Goal: Use online tool/utility: Utilize a website feature to perform a specific function

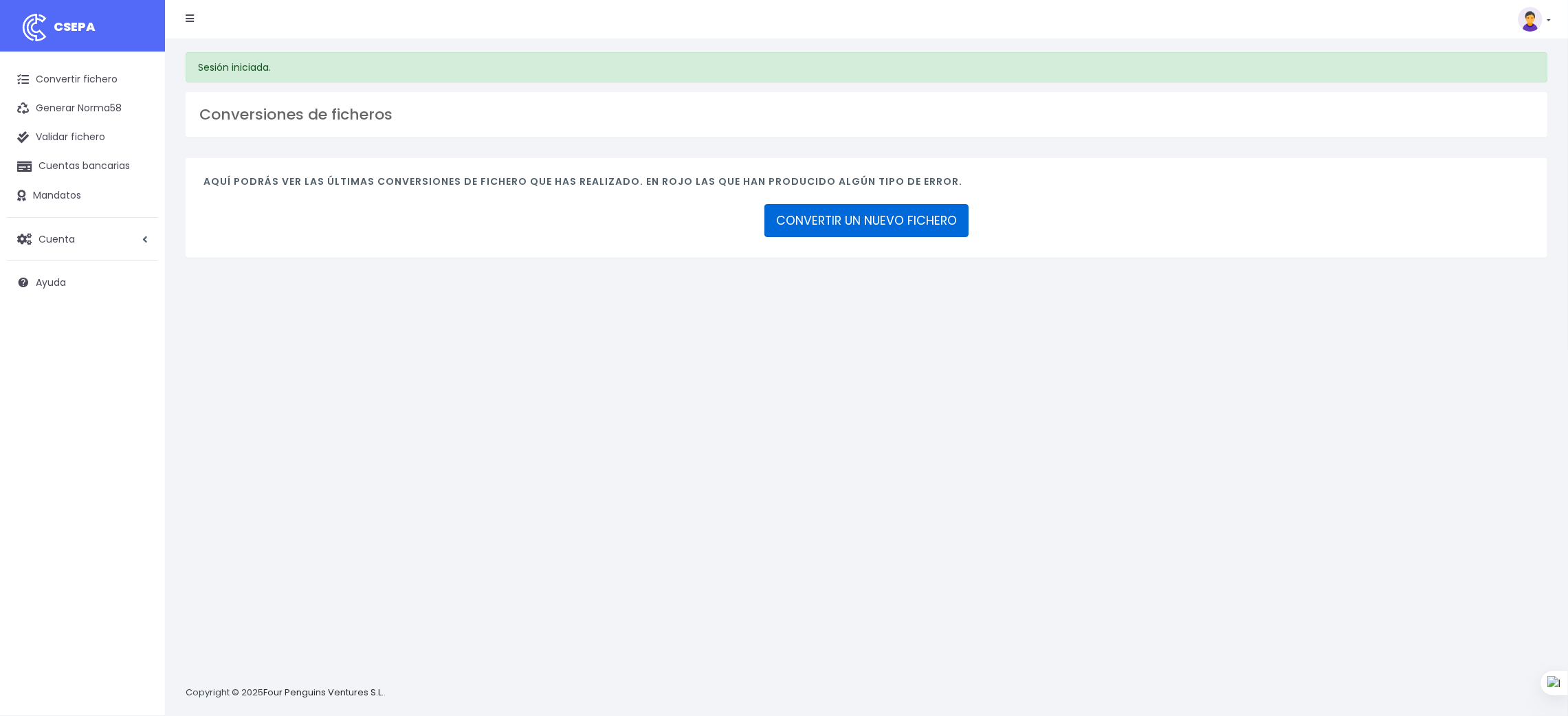
click at [872, 222] on link "CONVERTIR UN NUEVO FICHERO" at bounding box center [867, 220] width 204 height 33
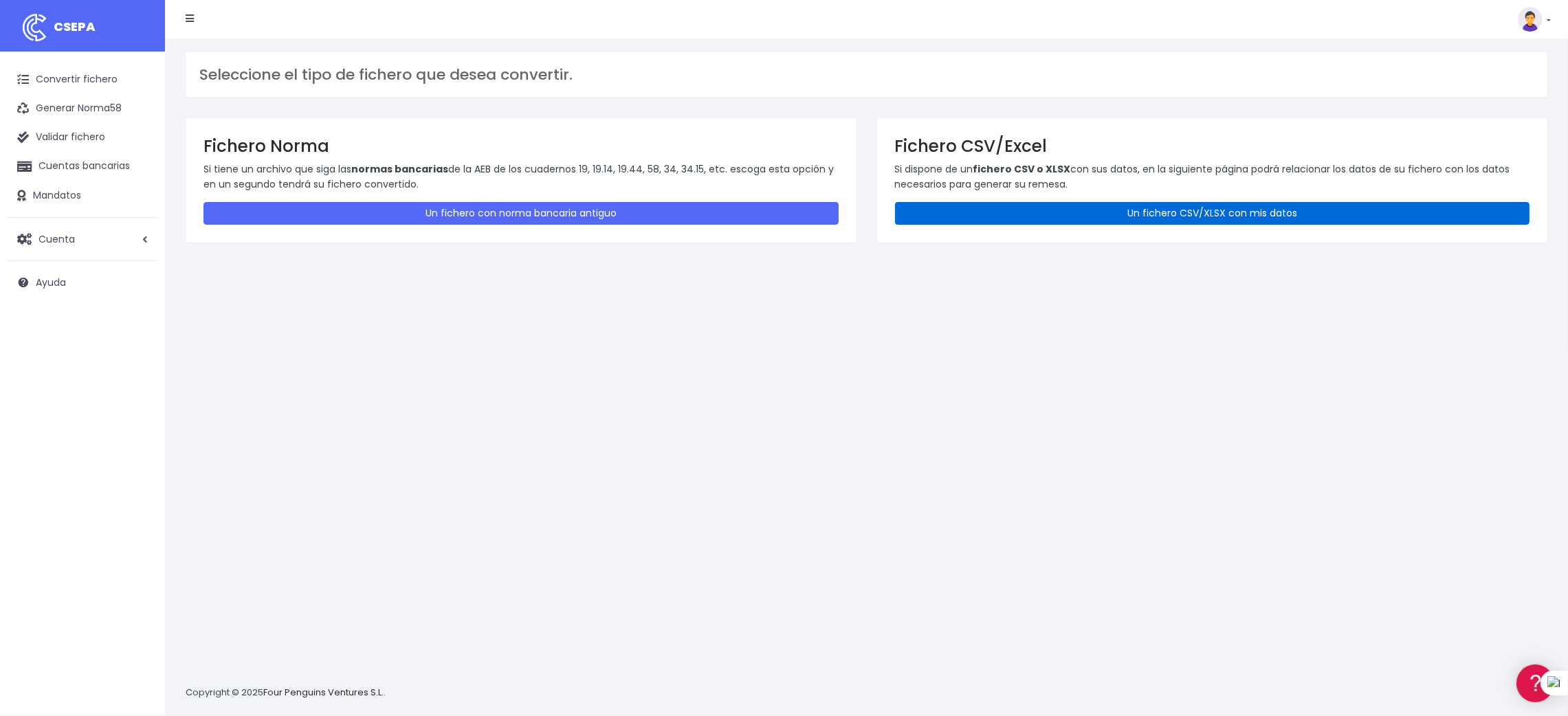
click at [1148, 213] on link "Un fichero CSV/XLSX con mis datos" at bounding box center [1212, 214] width 635 height 23
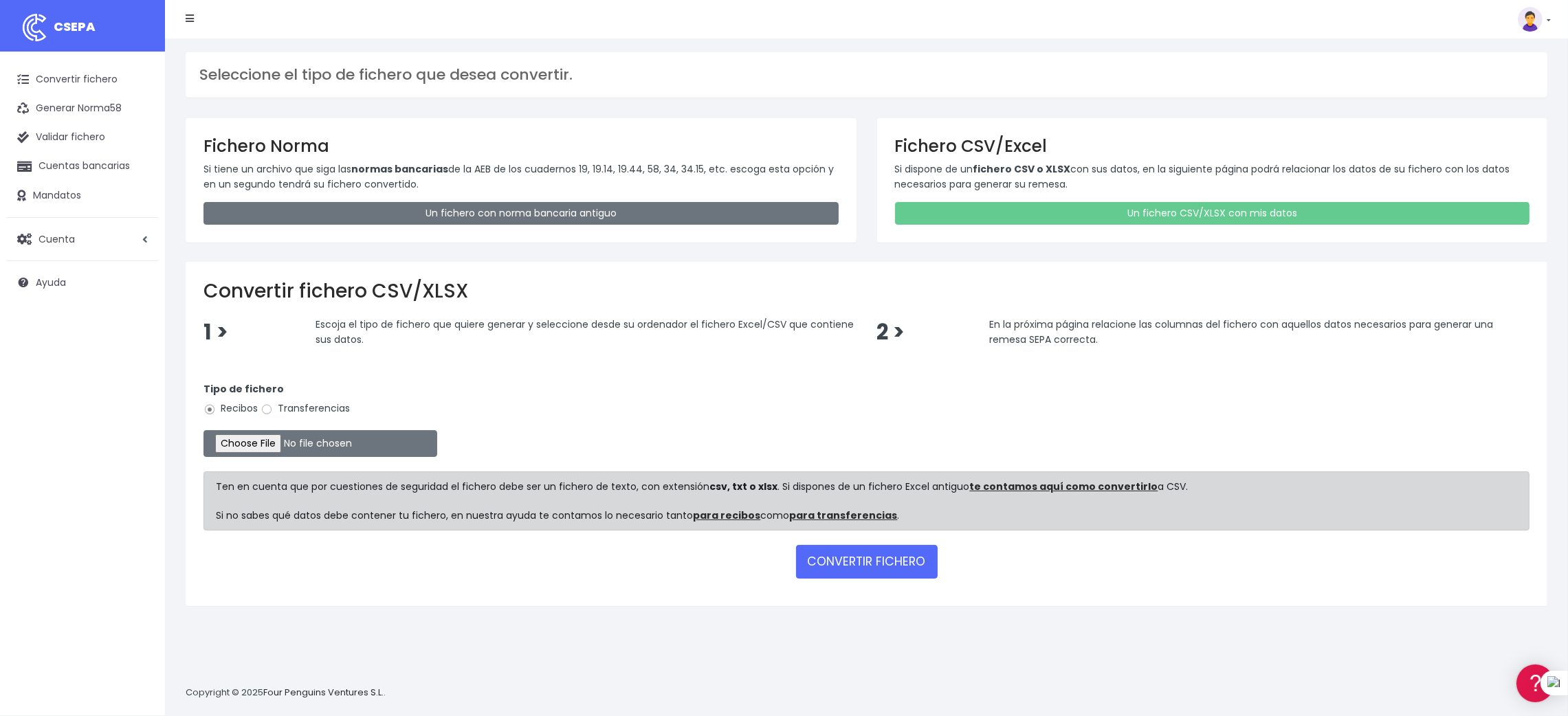
click at [313, 409] on label "Transferencias" at bounding box center [305, 409] width 89 height 15
click at [273, 409] on input "Transferencias" at bounding box center [267, 409] width 12 height 12
radio input "true"
click at [259, 452] on input "file" at bounding box center [320, 443] width 234 height 27
type input "C:\fakepath\SEPA PLANTILLA INTURISA.xlsx"
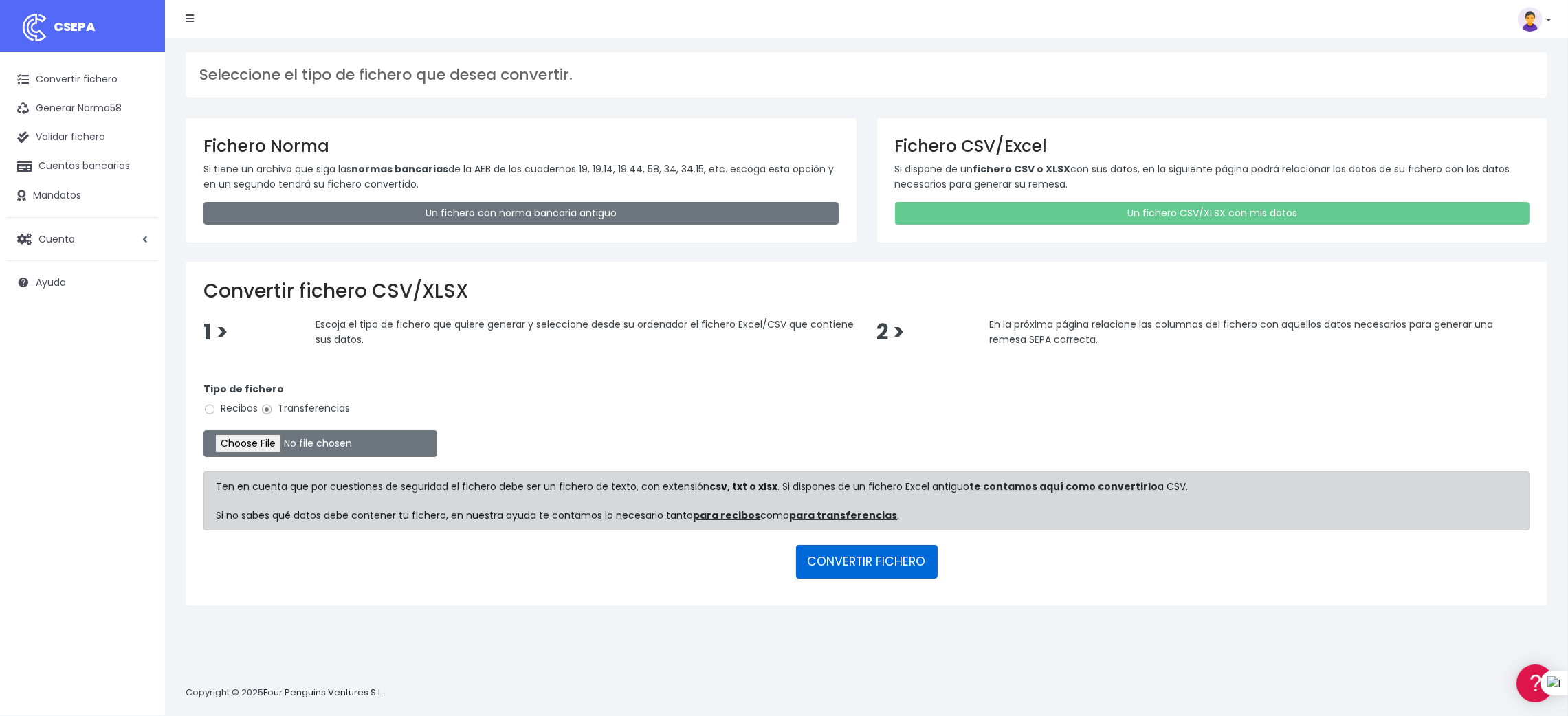
click at [853, 560] on button "CONVERTIR FICHERO" at bounding box center [867, 562] width 141 height 33
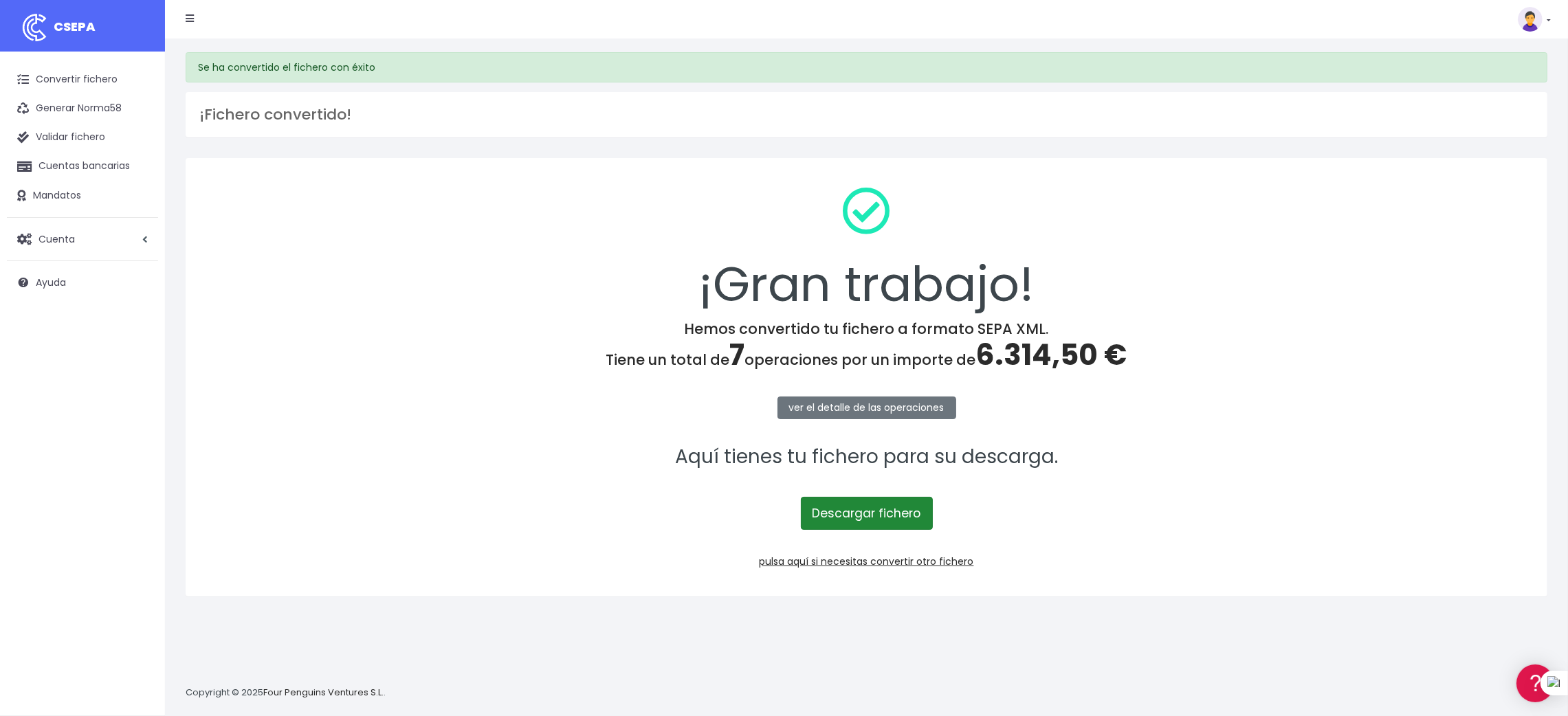
click at [864, 512] on link "Descargar fichero" at bounding box center [867, 513] width 132 height 33
click at [76, 69] on link "Convertir fichero" at bounding box center [82, 80] width 151 height 29
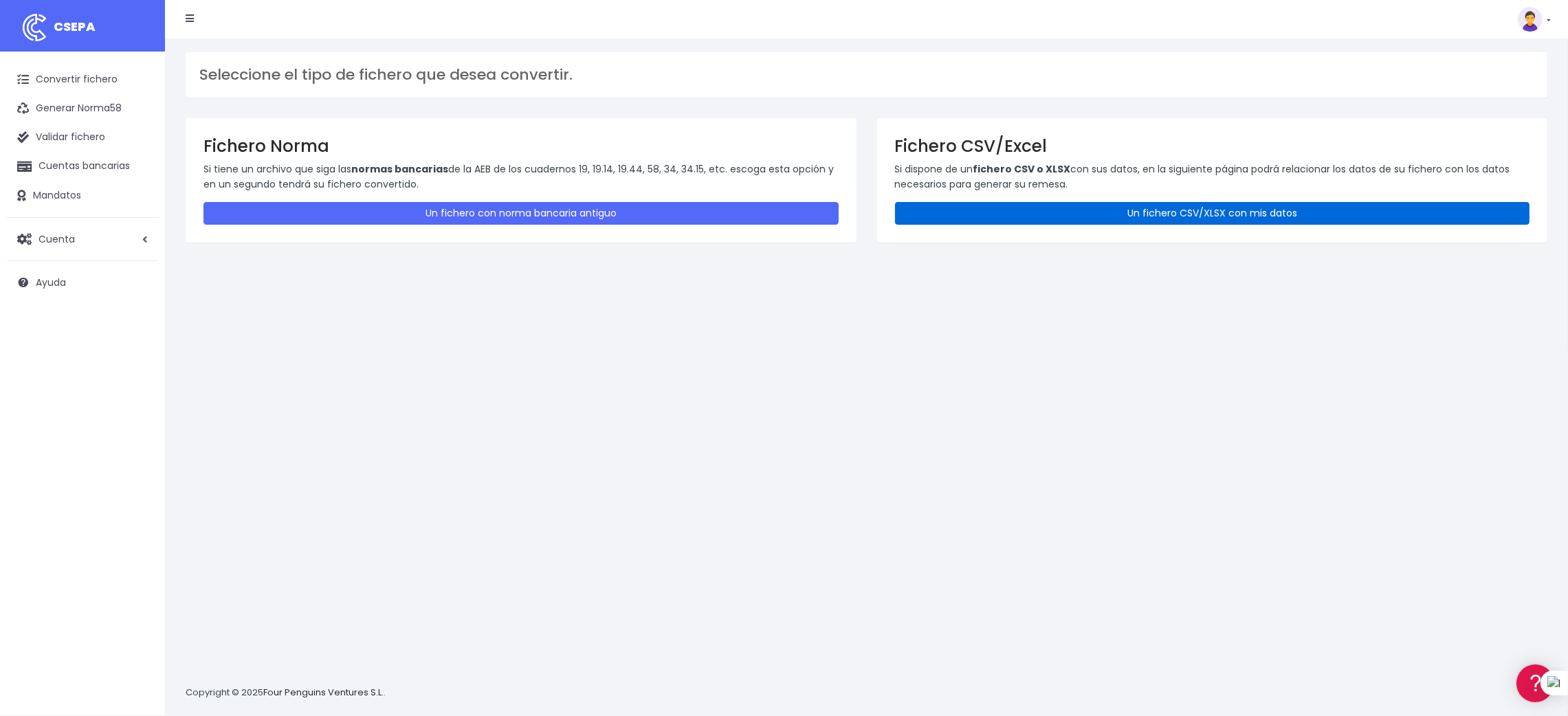
click at [1215, 216] on link "Un fichero CSV/XLSX con mis datos" at bounding box center [1212, 214] width 635 height 23
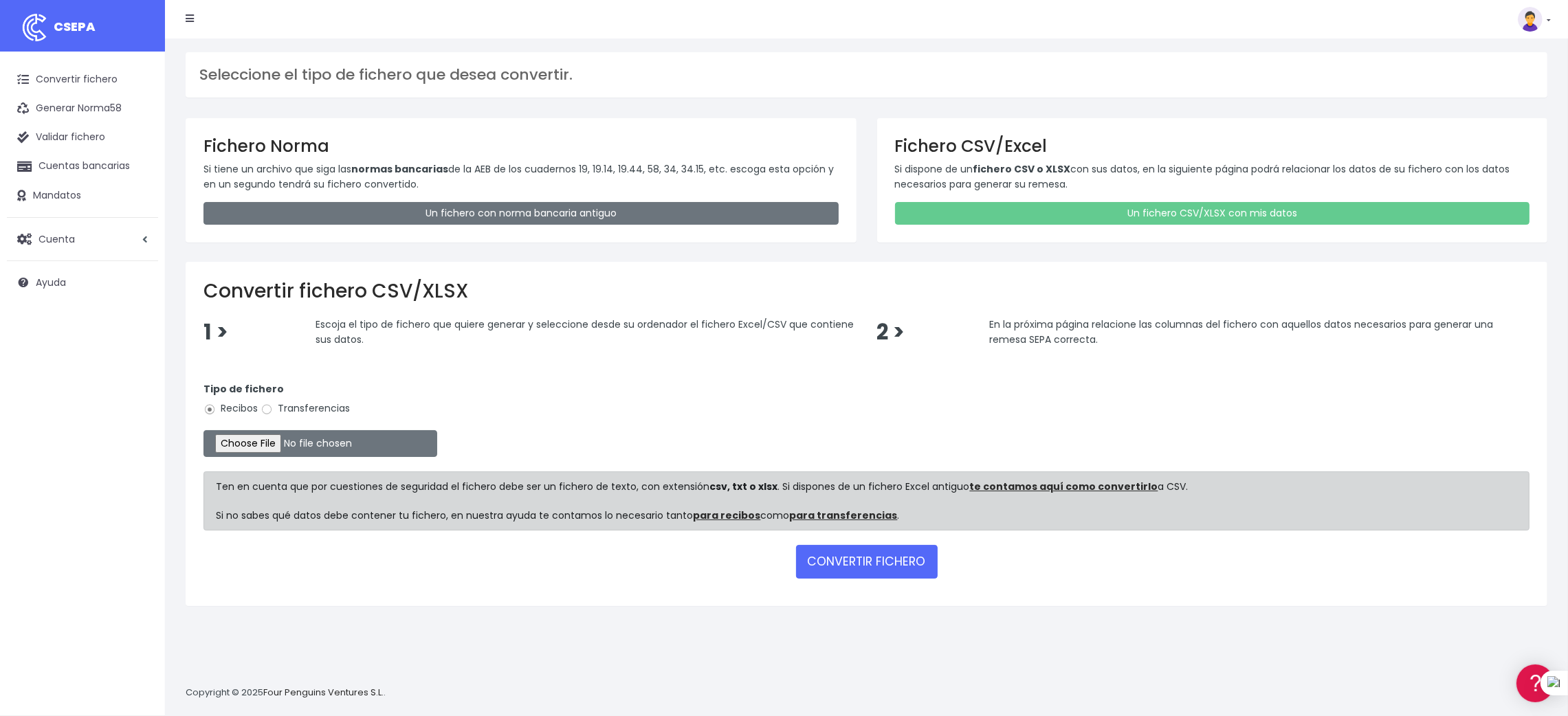
click at [291, 406] on label "Transferencias" at bounding box center [305, 409] width 89 height 15
click at [273, 406] on input "Transferencias" at bounding box center [267, 409] width 12 height 12
radio input "true"
click at [267, 441] on input "file" at bounding box center [320, 443] width 234 height 27
type input "C:\fakepath\SEPA PLANTILLA MEYBRU.xlsx"
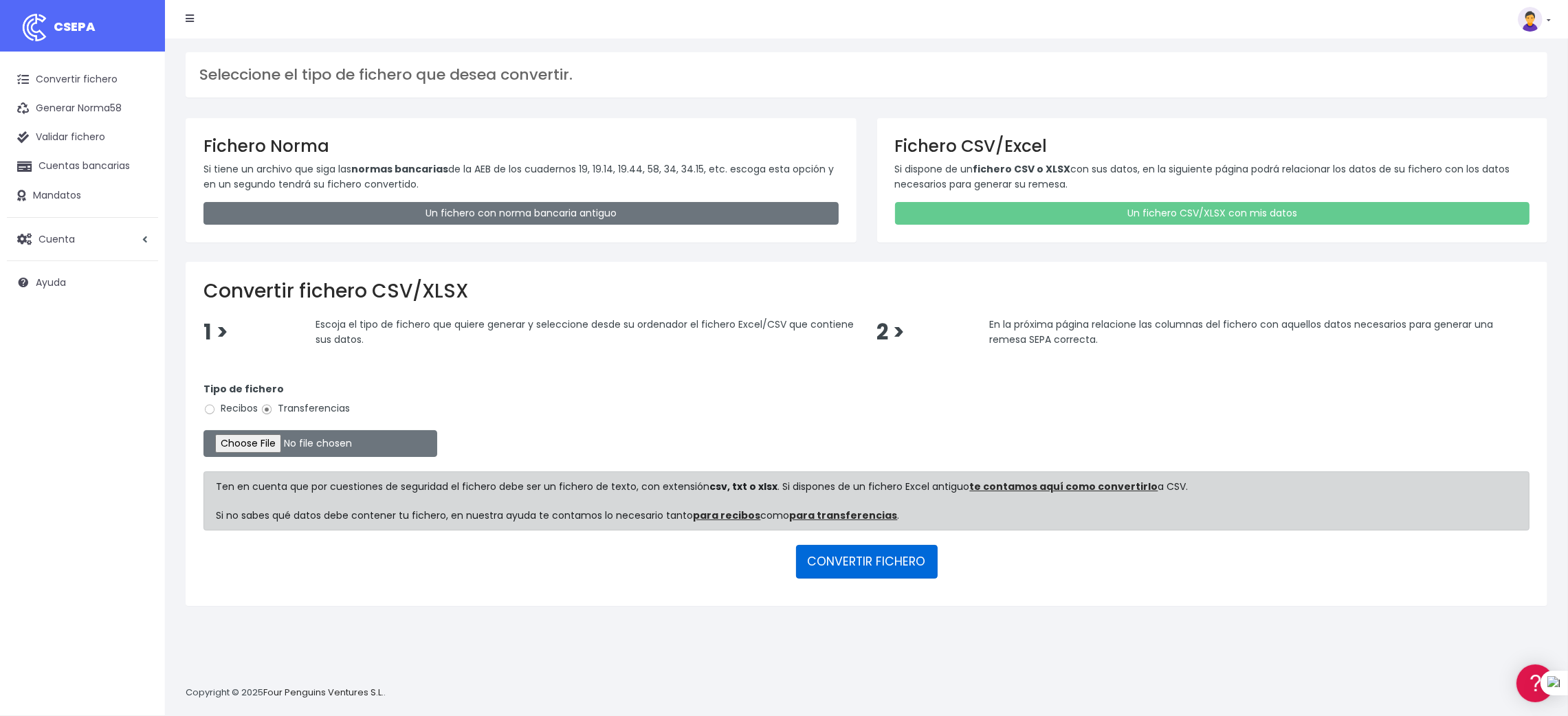
click at [868, 560] on button "CONVERTIR FICHERO" at bounding box center [867, 562] width 141 height 33
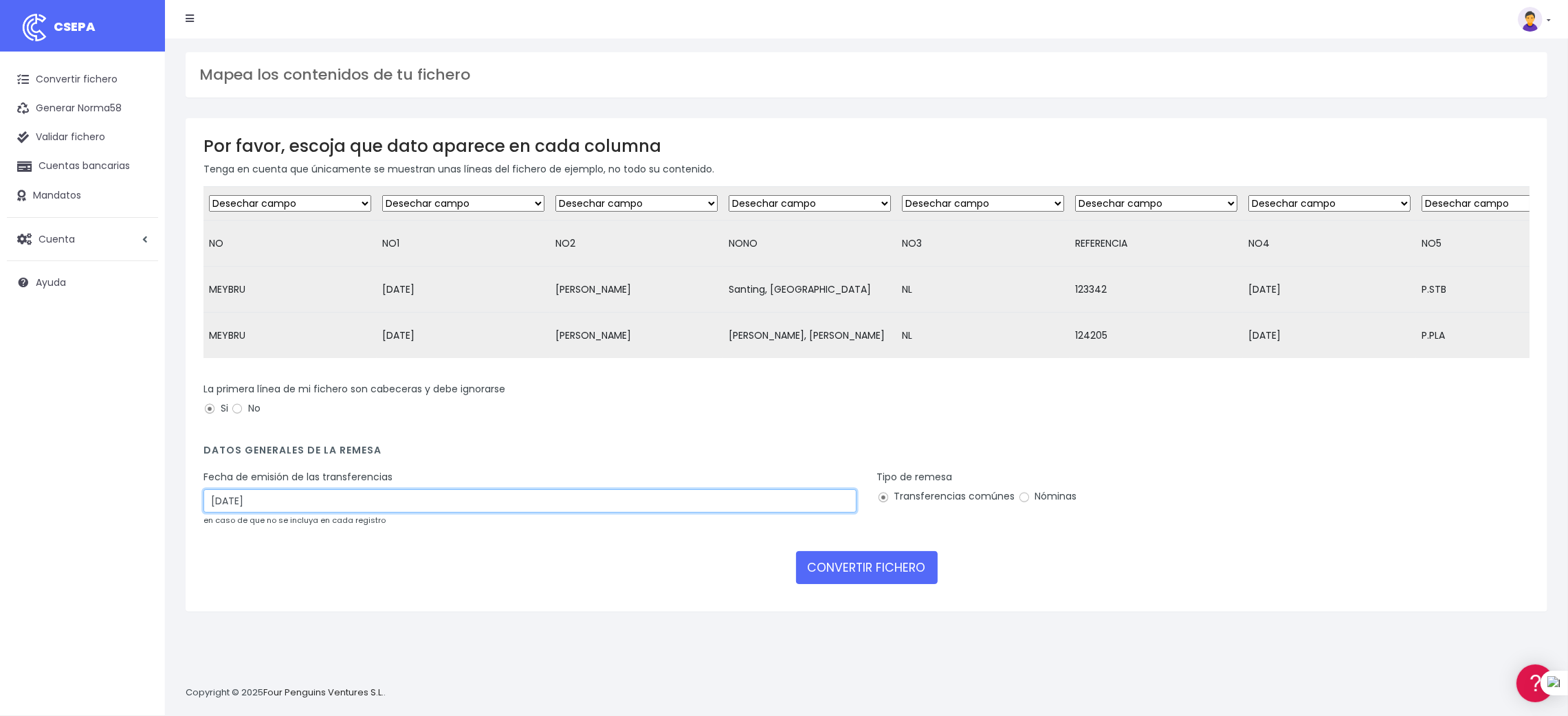
click at [387, 513] on input "[DATE]" at bounding box center [530, 501] width 653 height 23
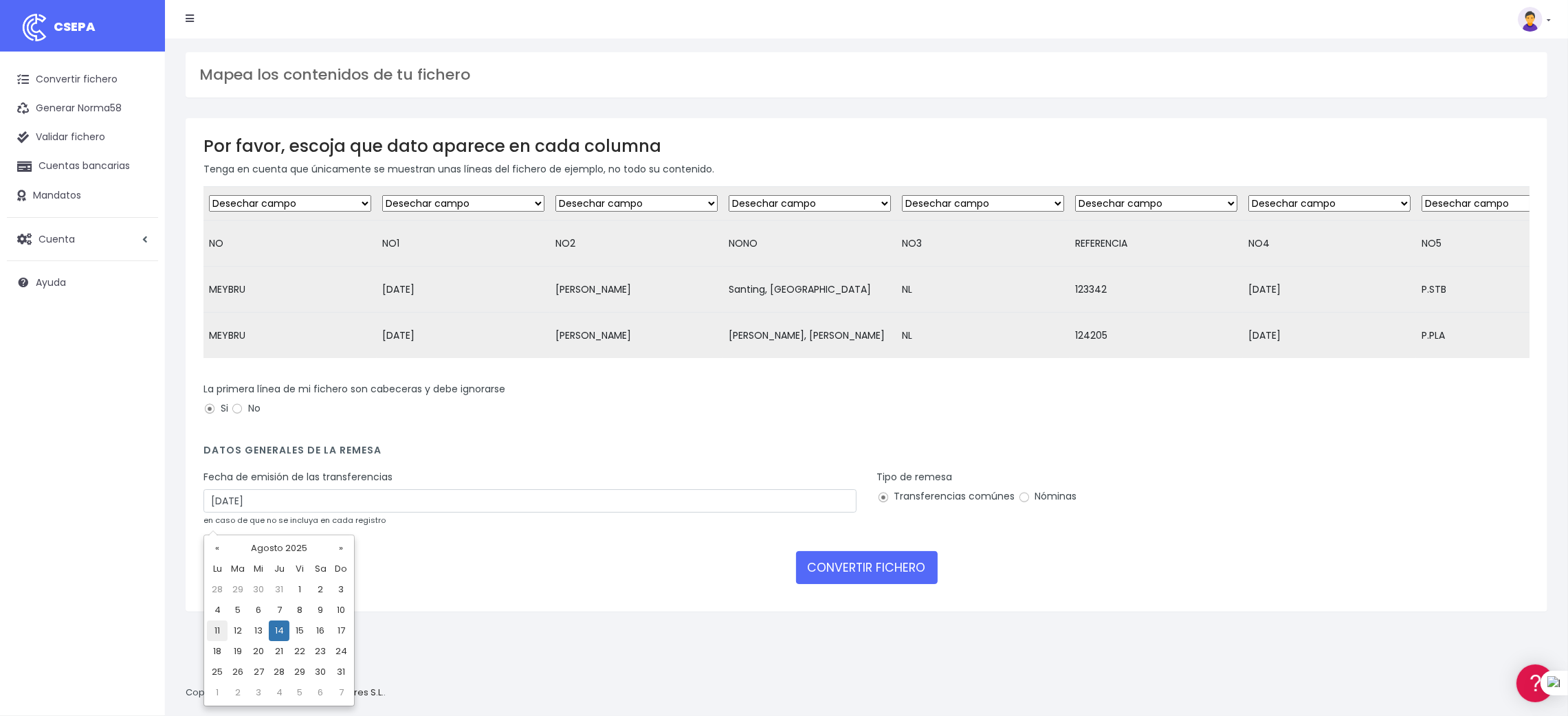
click at [222, 631] on td "11" at bounding box center [217, 631] width 21 height 21
click at [313, 513] on input "11/08/2025" at bounding box center [530, 501] width 653 height 23
click at [238, 630] on td "12" at bounding box center [237, 631] width 21 height 21
type input "12/08/2025"
click at [860, 578] on button "CONVERTIR FICHERO" at bounding box center [867, 568] width 141 height 33
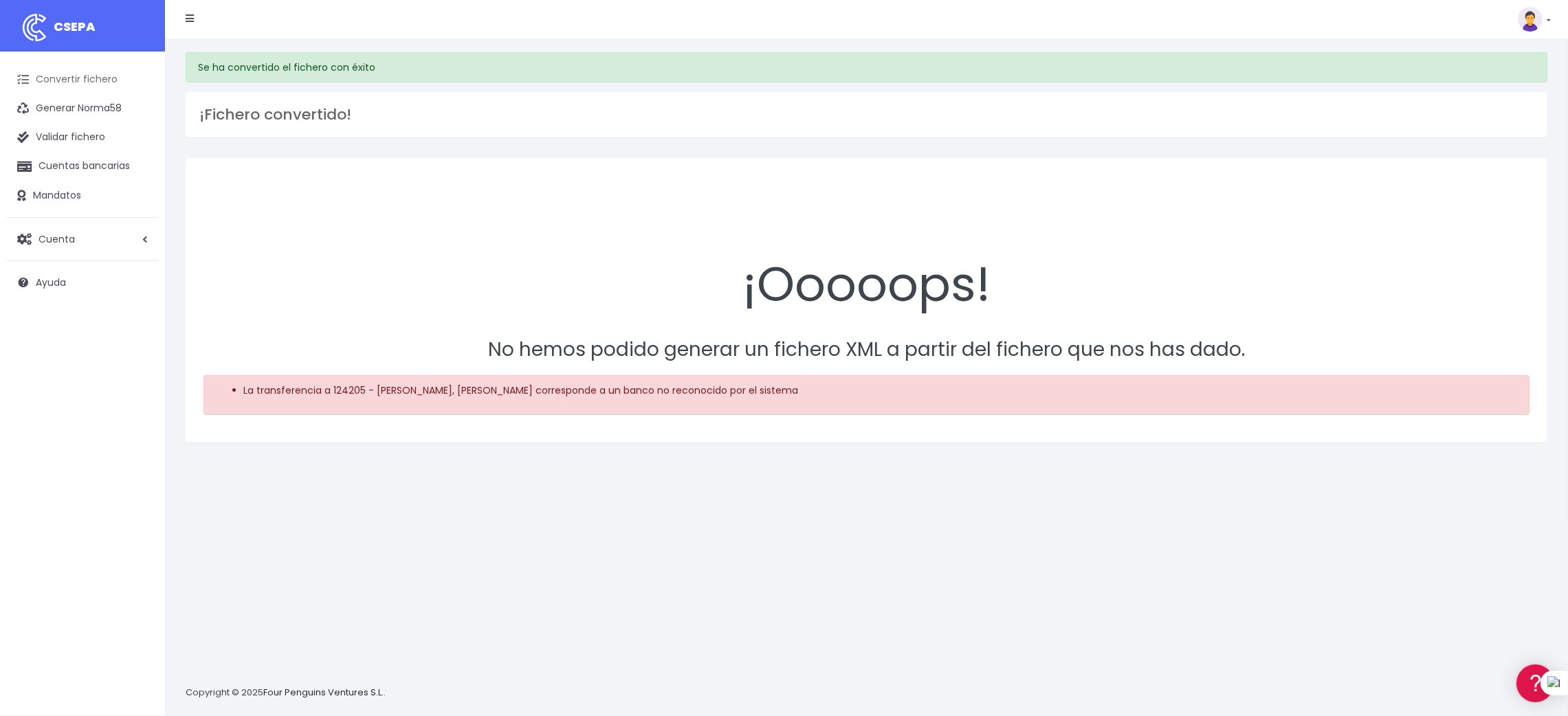
click at [85, 75] on link "Convertir fichero" at bounding box center [82, 80] width 151 height 29
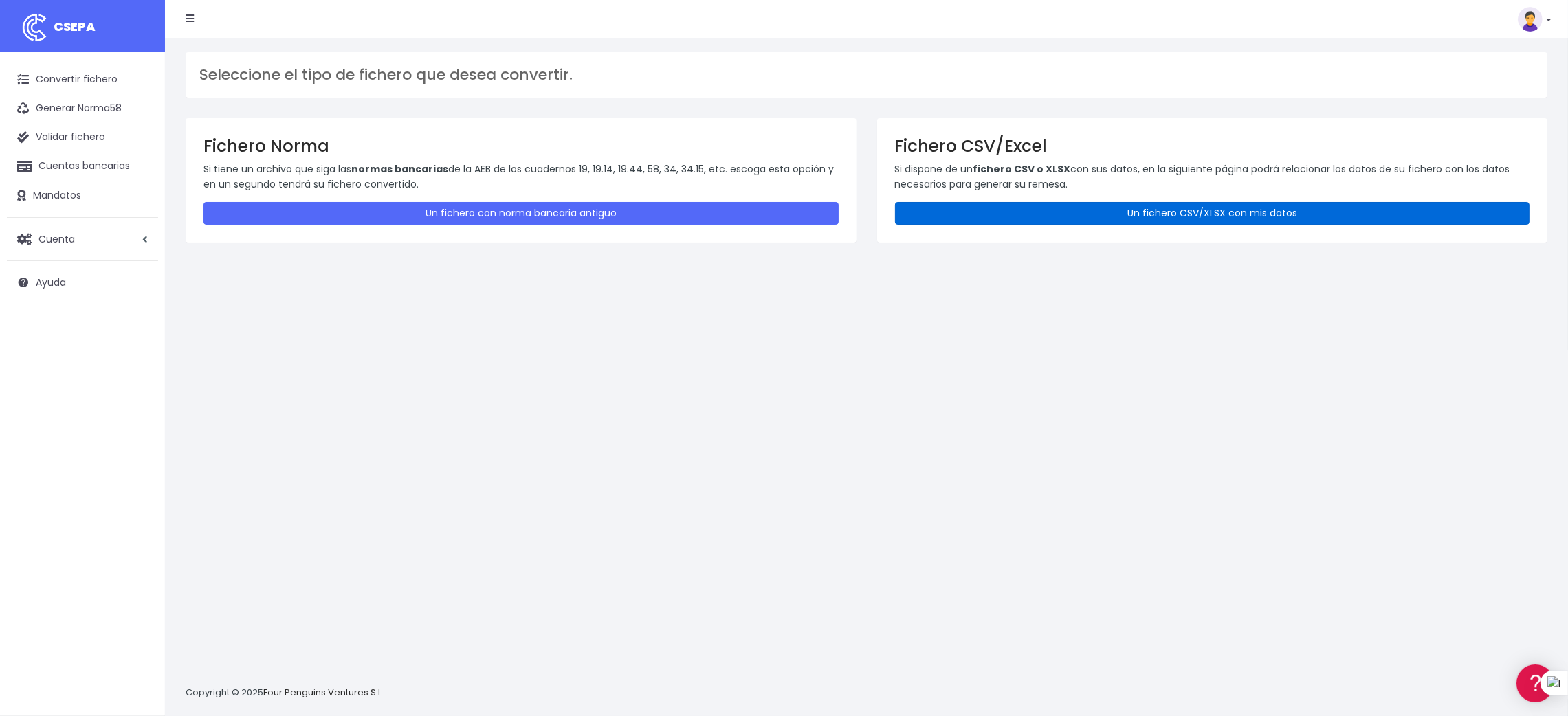
click at [1178, 214] on link "Un fichero CSV/XLSX con mis datos" at bounding box center [1212, 214] width 635 height 23
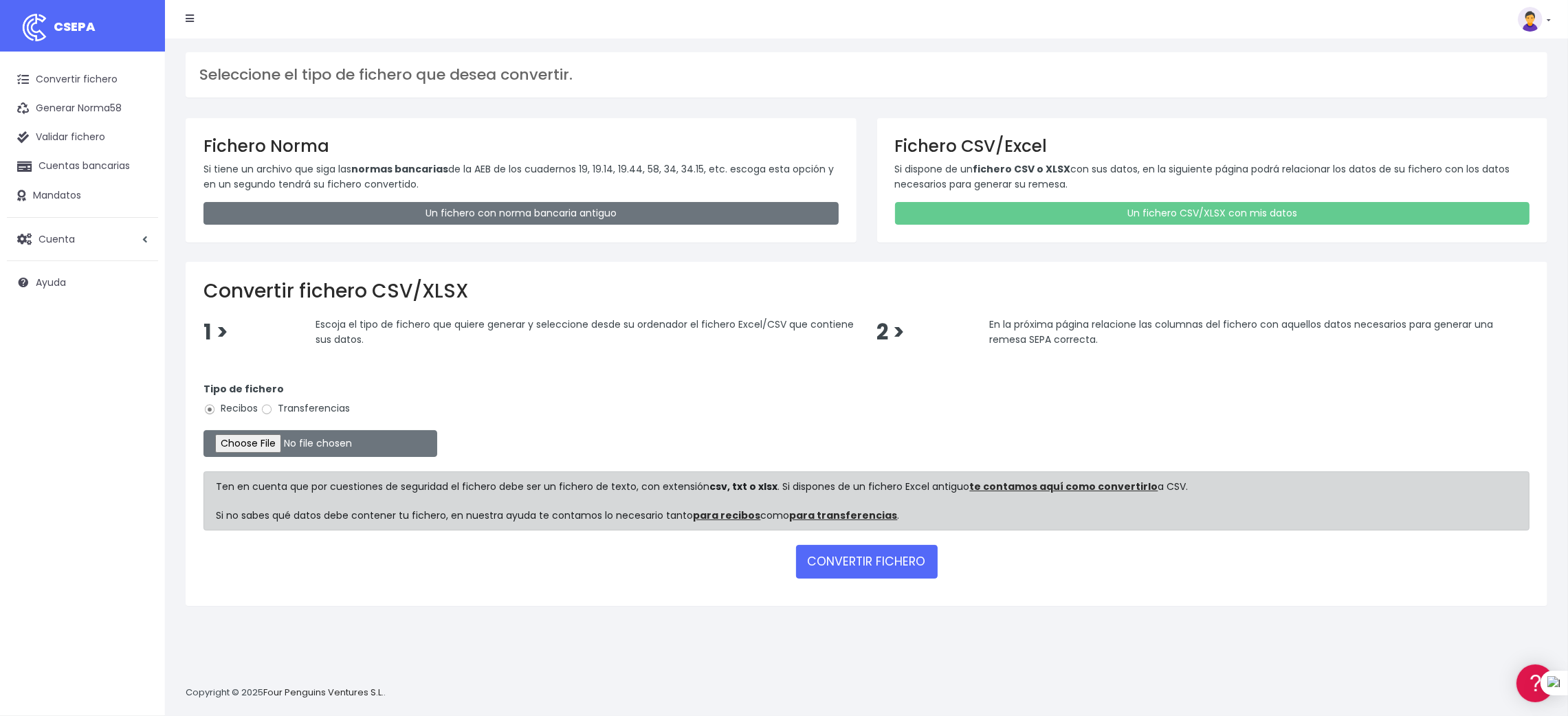
click at [277, 407] on label "Transferencias" at bounding box center [305, 409] width 89 height 15
click at [273, 407] on input "Transferencias" at bounding box center [267, 409] width 12 height 12
radio input "true"
click at [274, 445] on input "file" at bounding box center [320, 443] width 234 height 27
type input "C:\fakepath\SEPA PLANTILLA MEYBRU.xlsx"
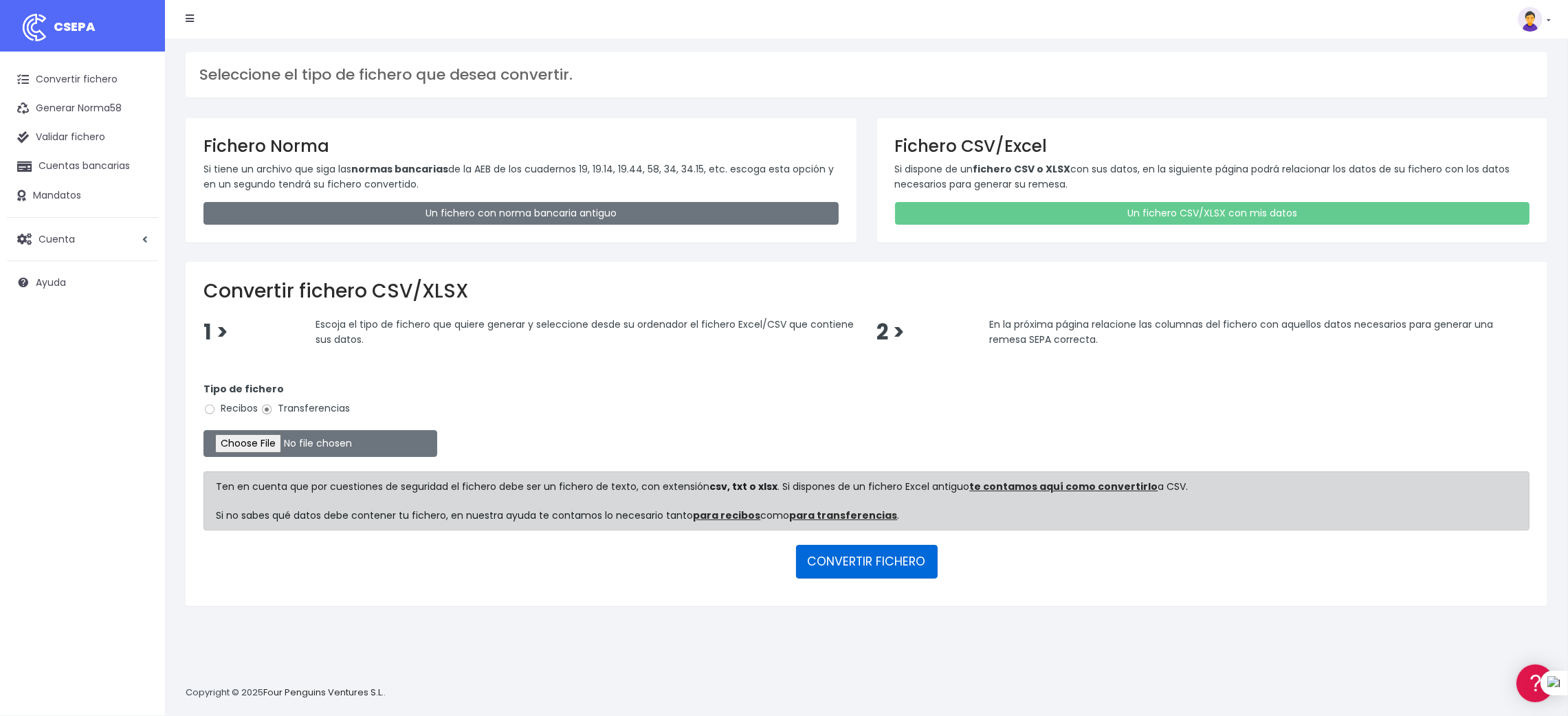
click at [870, 563] on button "CONVERTIR FICHERO" at bounding box center [867, 562] width 141 height 33
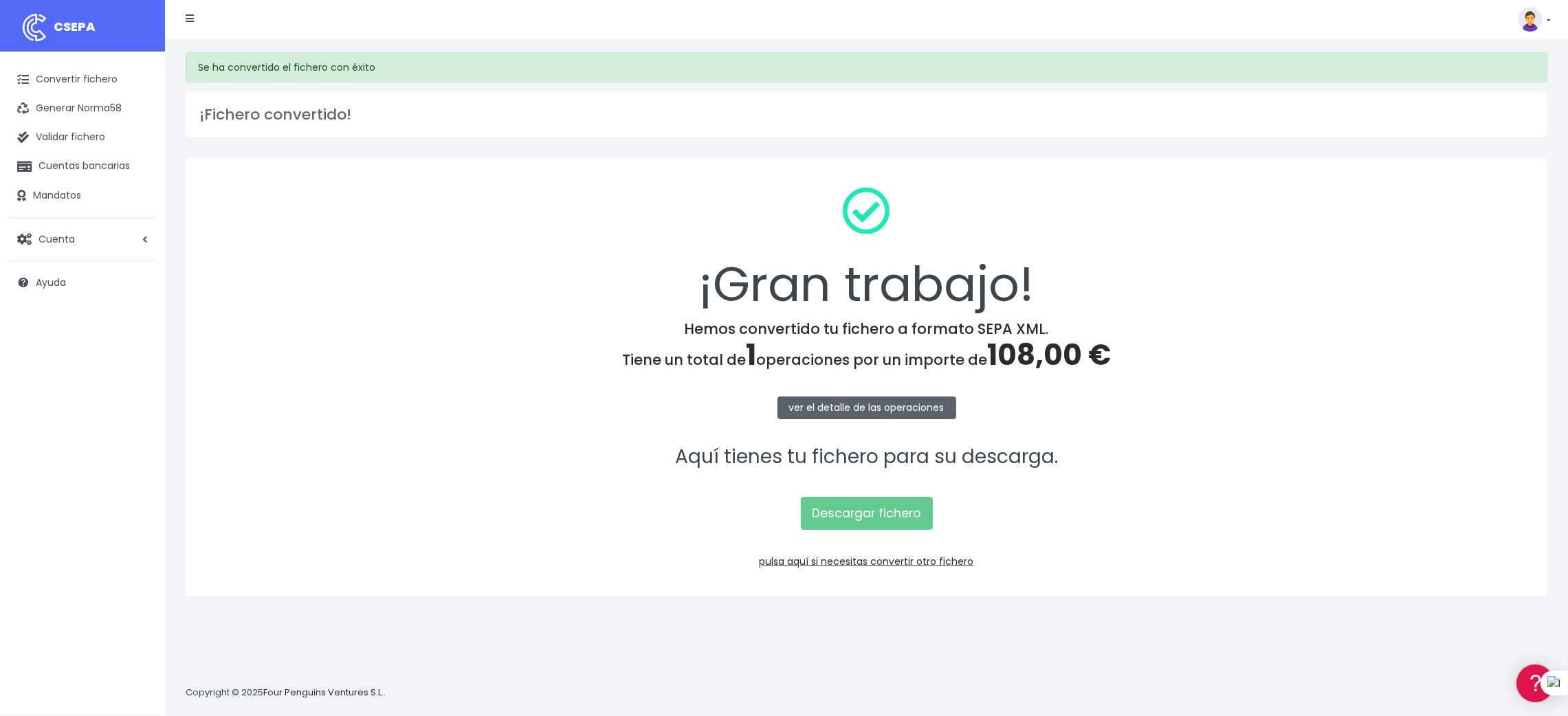
click at [861, 403] on link "ver el detalle de las operaciones" at bounding box center [867, 408] width 179 height 23
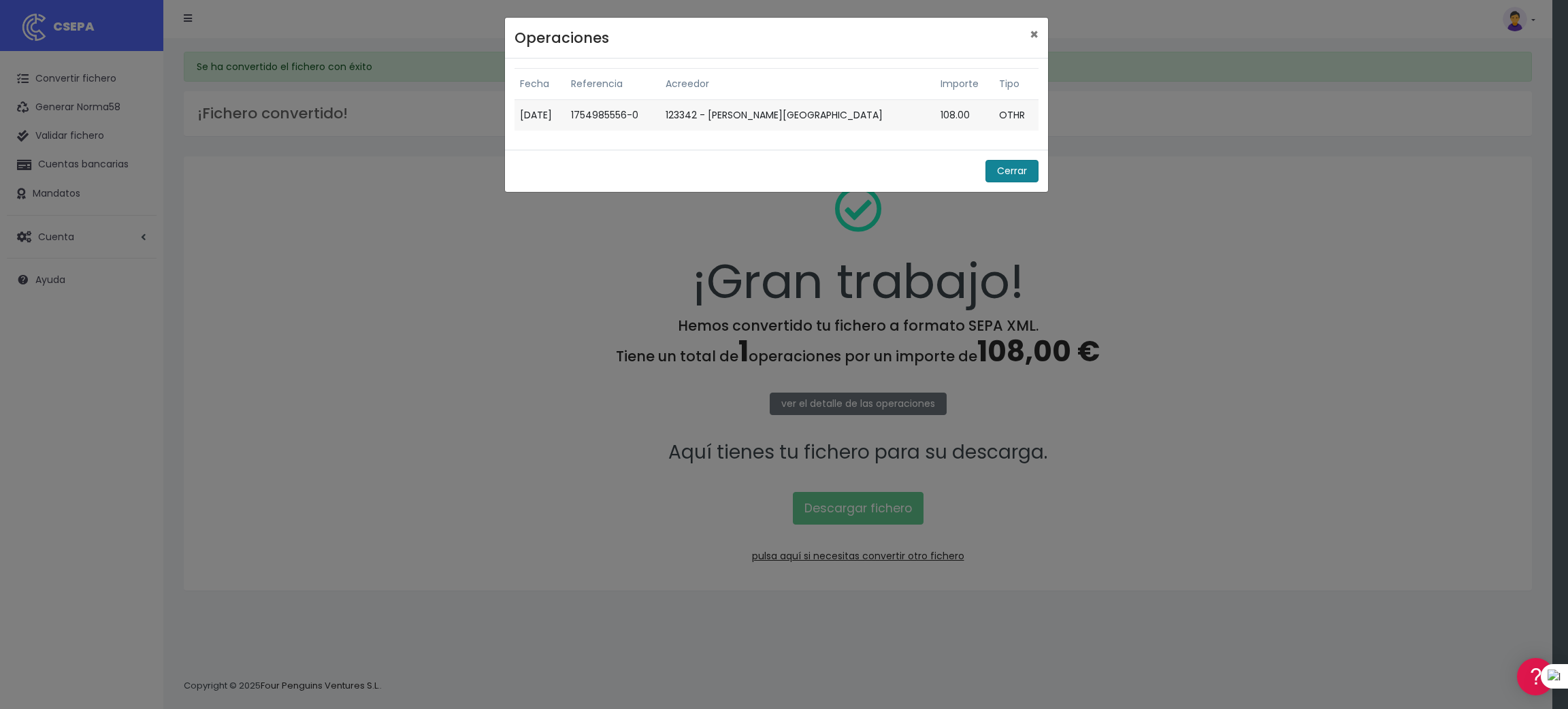
click at [995, 170] on button "Cerrar" at bounding box center [1012, 171] width 53 height 23
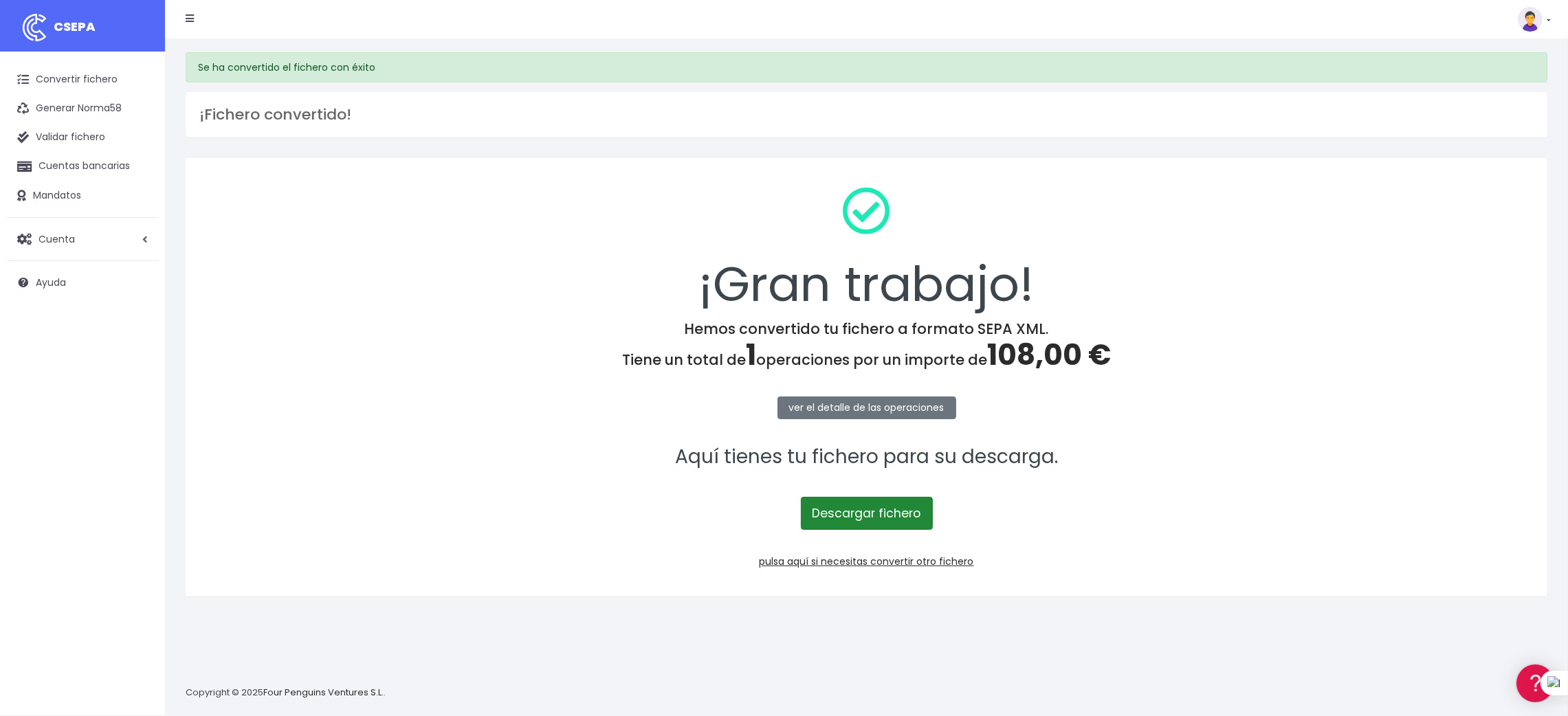
click at [840, 506] on link "Descargar fichero" at bounding box center [867, 513] width 132 height 33
